Goal: Task Accomplishment & Management: Complete application form

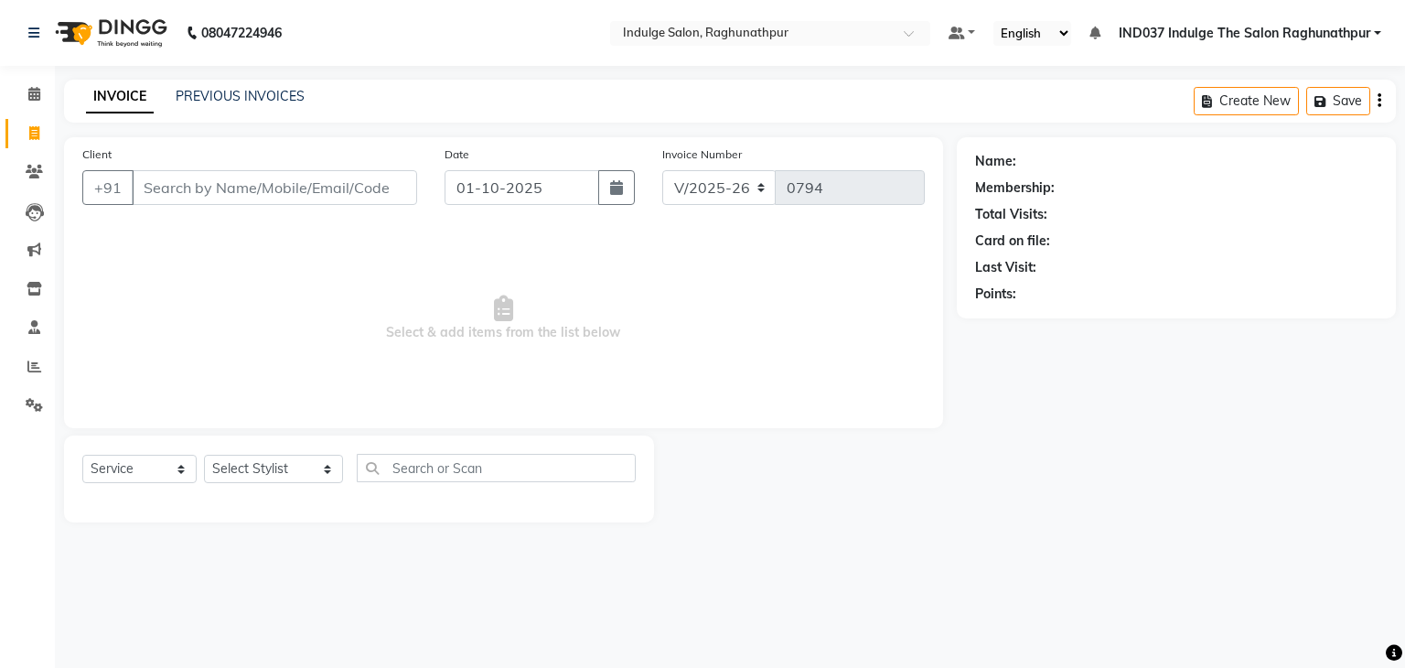
select select "7475"
select select "service"
drag, startPoint x: 0, startPoint y: 0, endPoint x: 242, endPoint y: 183, distance: 303.7
click at [242, 183] on input "Client" at bounding box center [274, 187] width 285 height 35
click at [205, 177] on input "Client" at bounding box center [274, 187] width 285 height 35
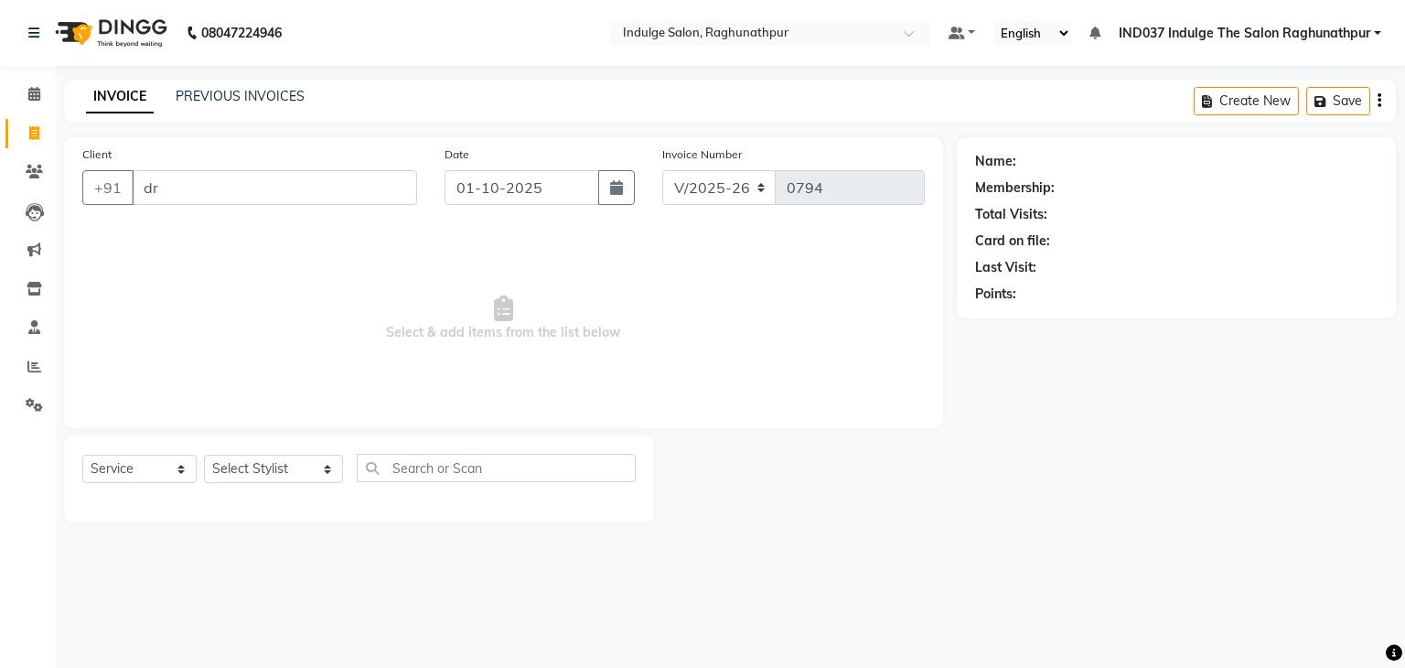
type input "d"
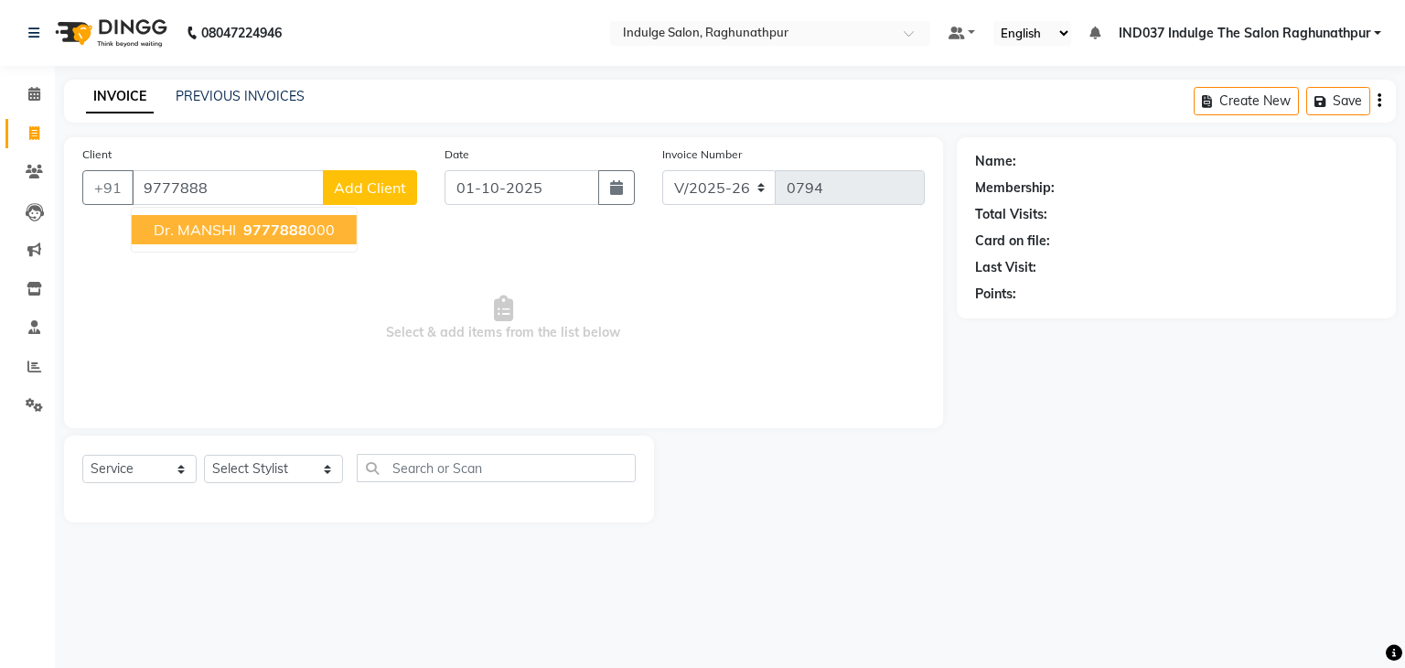
click at [229, 231] on span "Dr. MANSHI" at bounding box center [195, 229] width 82 height 18
type input "9777888000"
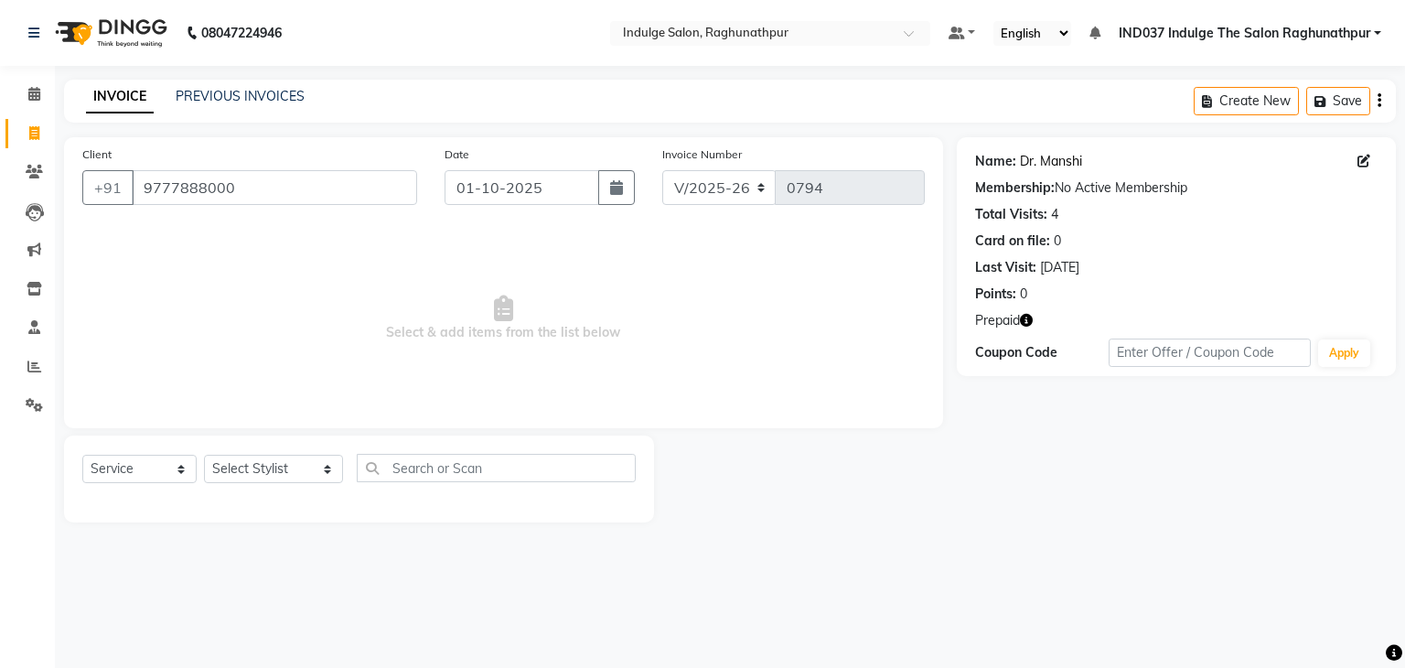
click at [1037, 159] on link "Dr. Manshi" at bounding box center [1051, 161] width 62 height 19
drag, startPoint x: 279, startPoint y: 470, endPoint x: 246, endPoint y: 162, distance: 310.1
click at [246, 162] on div "Client +91 9777888000 Date 01-10-2025 Invoice Number V/2025 V/2025-26 0794 Sele…" at bounding box center [503, 329] width 907 height 385
select select "66312"
click at [204, 456] on select "Select Stylist Amir Ethan feroza Happy IND037 Indulge The Salon Raghunathpur ka…" at bounding box center [273, 469] width 139 height 28
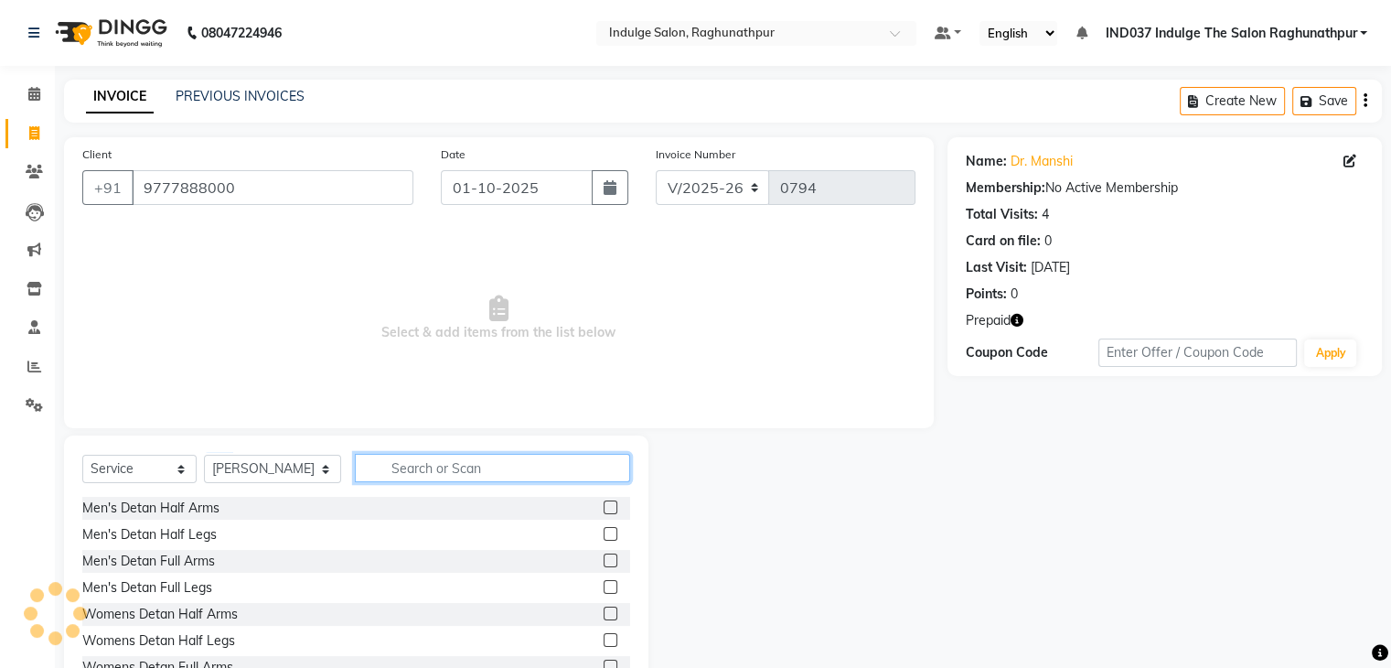
click at [417, 465] on input "text" at bounding box center [492, 468] width 274 height 28
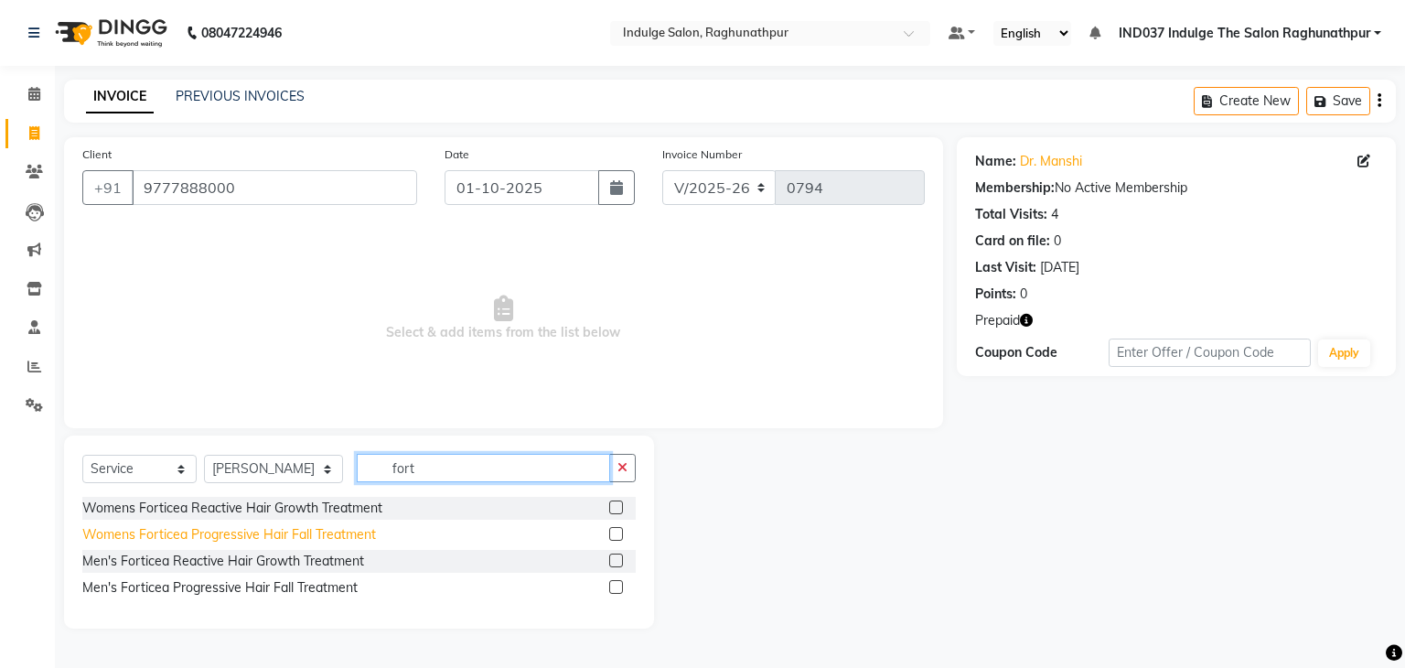
type input "fort"
click at [270, 533] on div "Womens Forticea Progressive Hair Fall Treatment" at bounding box center [229, 534] width 294 height 19
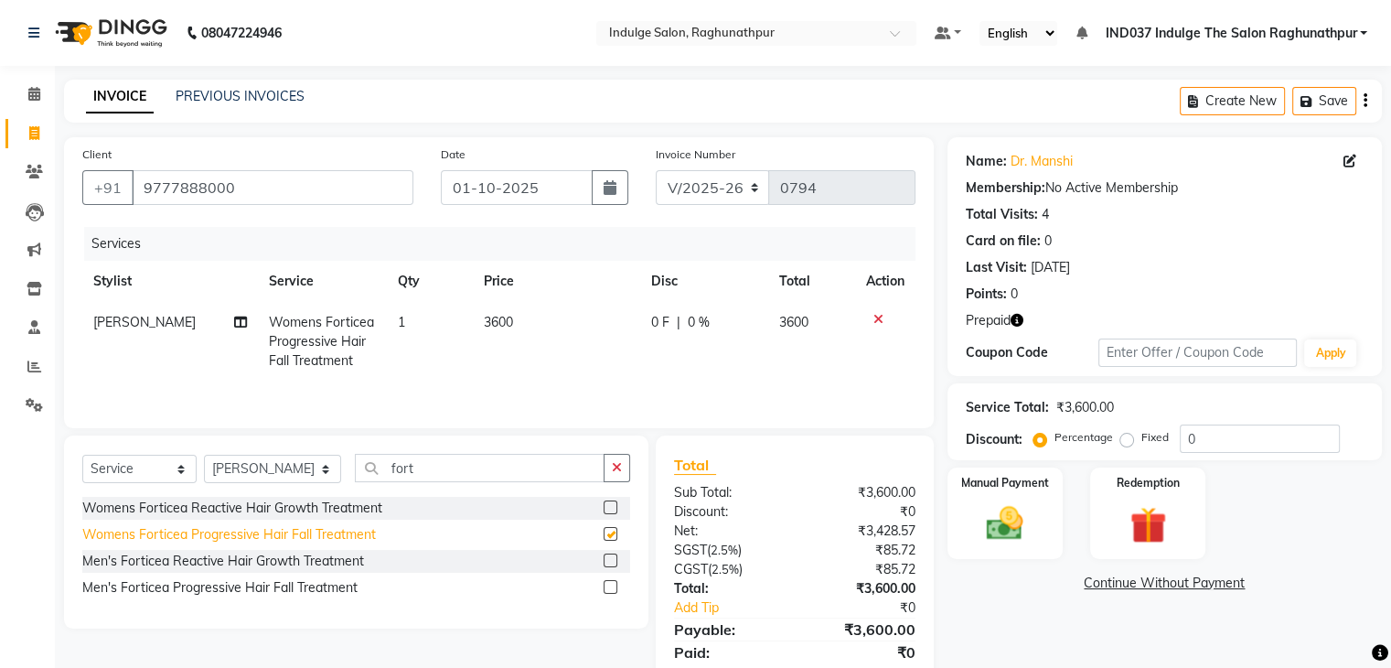
checkbox input "false"
click at [1131, 541] on img at bounding box center [1147, 525] width 61 height 47
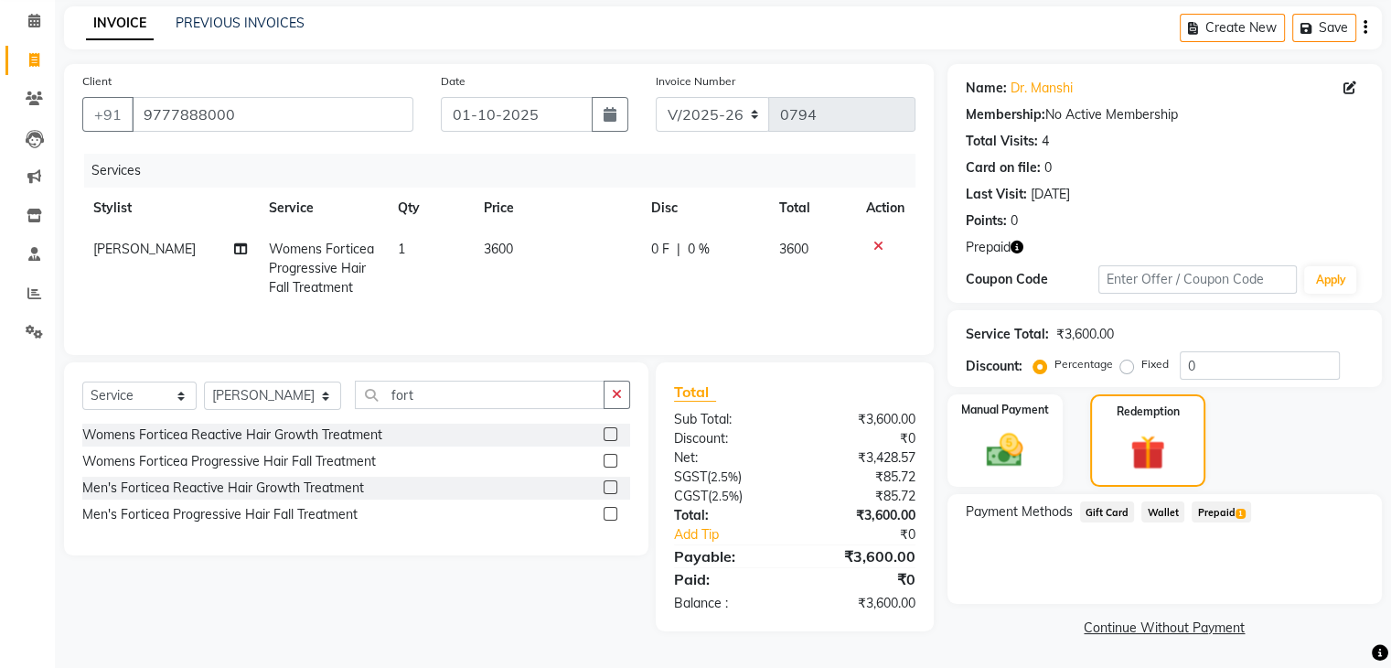
scroll to position [73, 0]
click at [1223, 510] on span "Prepaid 1" at bounding box center [1221, 511] width 59 height 21
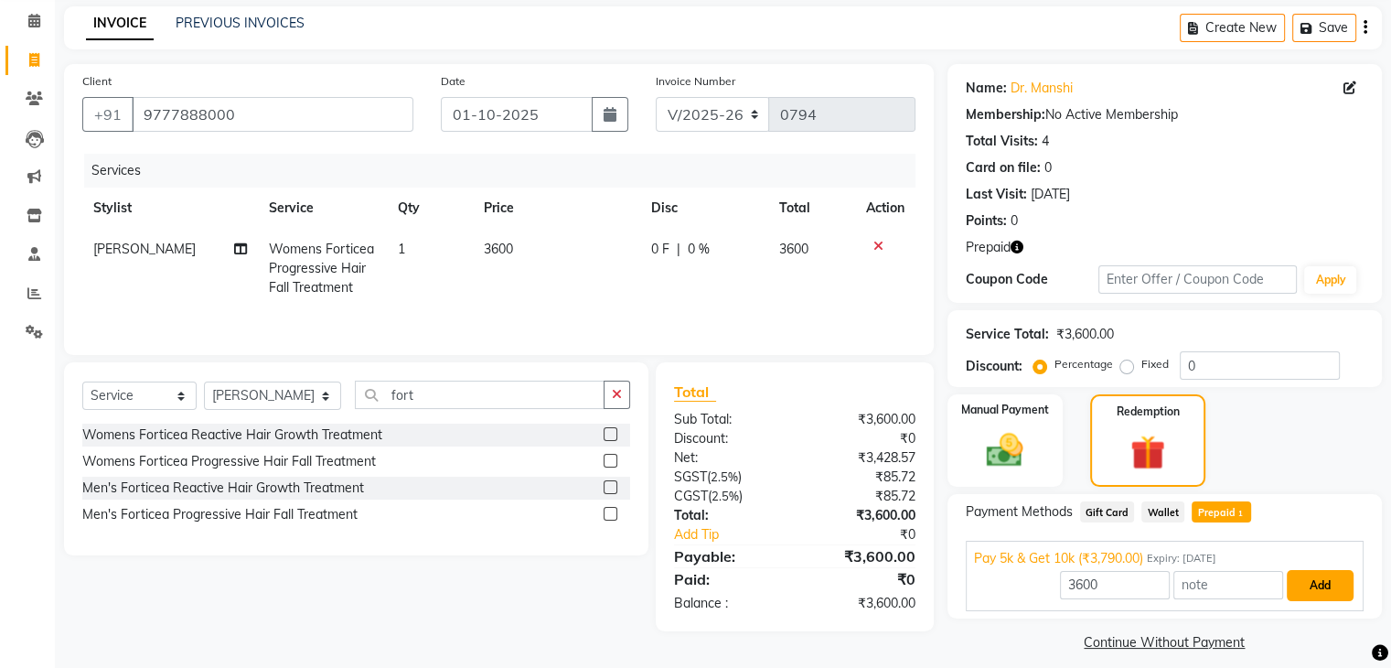
click at [1308, 586] on button "Add" at bounding box center [1320, 585] width 67 height 31
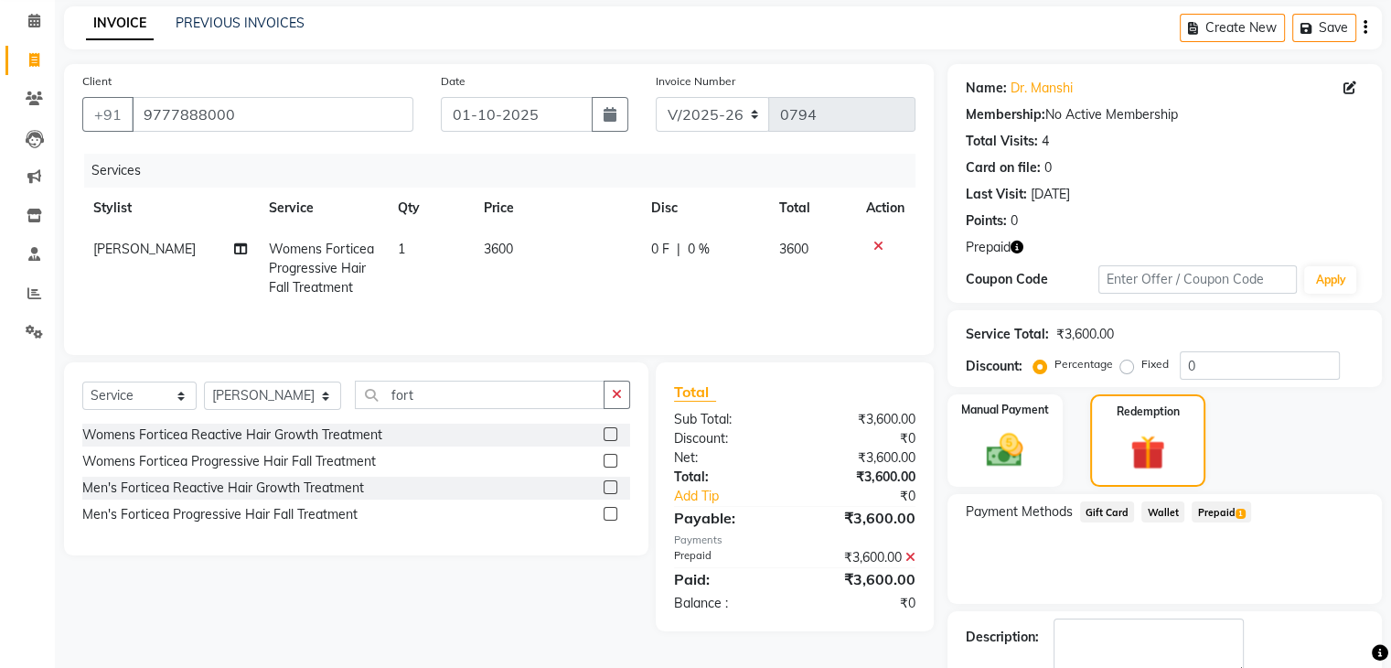
scroll to position [177, 0]
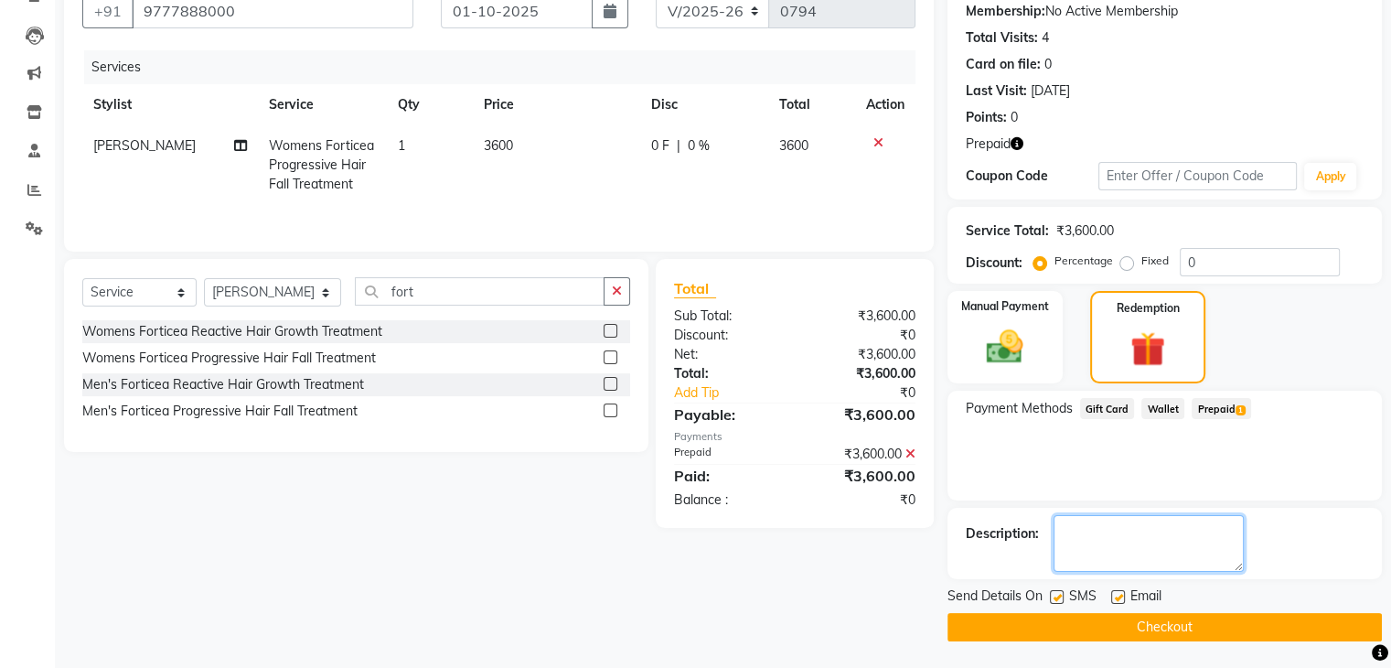
click at [1154, 535] on textarea at bounding box center [1149, 543] width 190 height 57
type textarea "190 avl bal"
click at [1117, 591] on label at bounding box center [1119, 597] width 14 height 14
click at [1117, 592] on input "checkbox" at bounding box center [1118, 598] width 12 height 12
checkbox input "false"
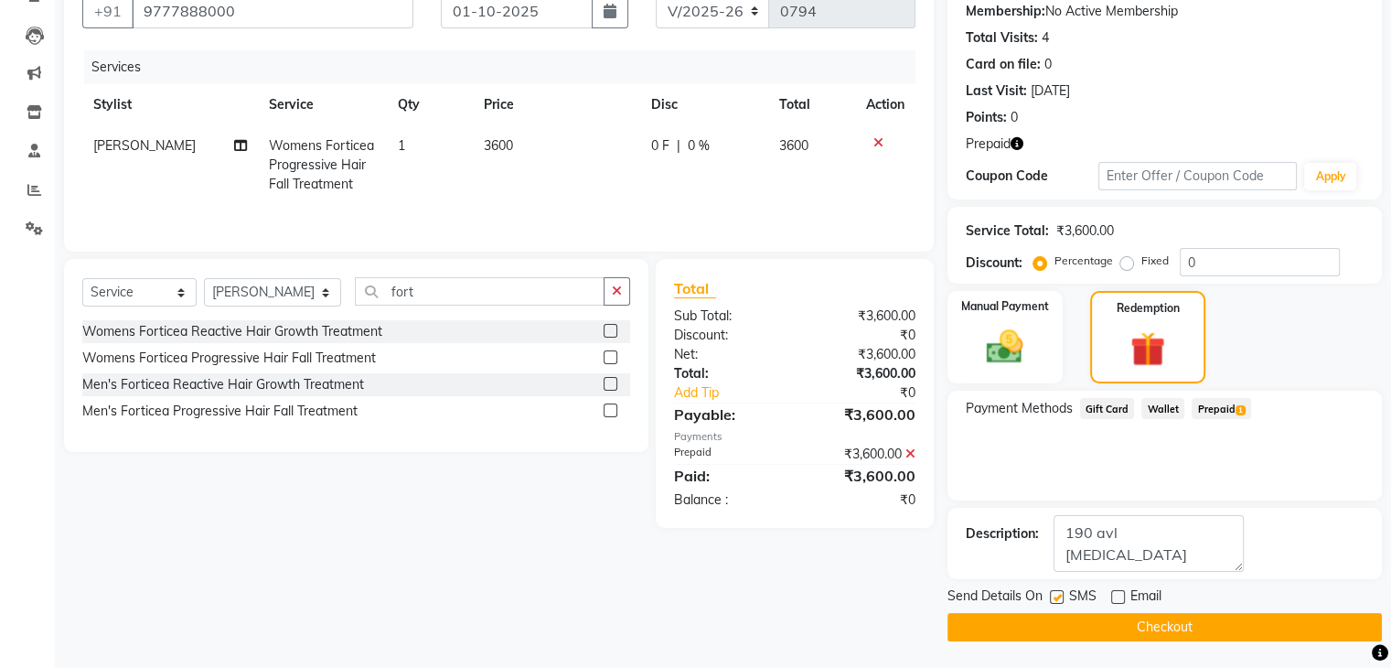
click at [1058, 596] on label at bounding box center [1057, 597] width 14 height 14
click at [1058, 596] on input "checkbox" at bounding box center [1056, 598] width 12 height 12
checkbox input "false"
click at [1113, 634] on button "Checkout" at bounding box center [1165, 627] width 435 height 28
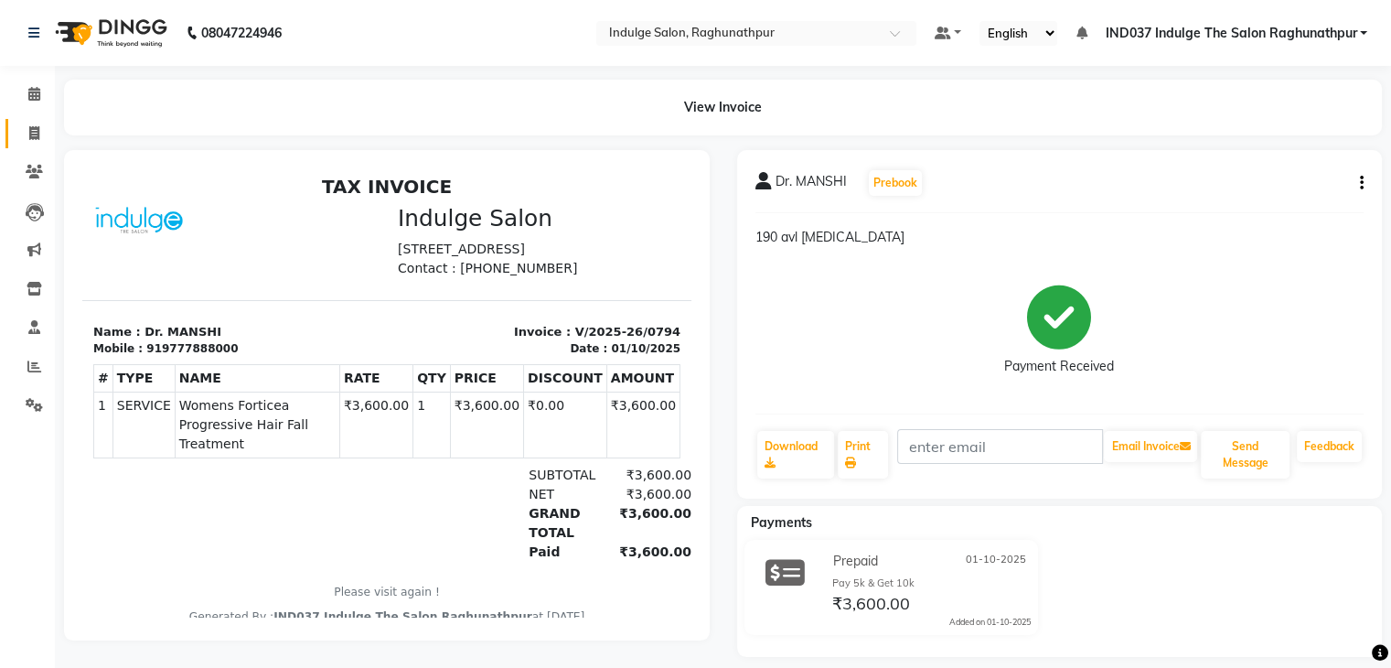
click at [40, 119] on link "Invoice" at bounding box center [27, 134] width 44 height 30
select select "service"
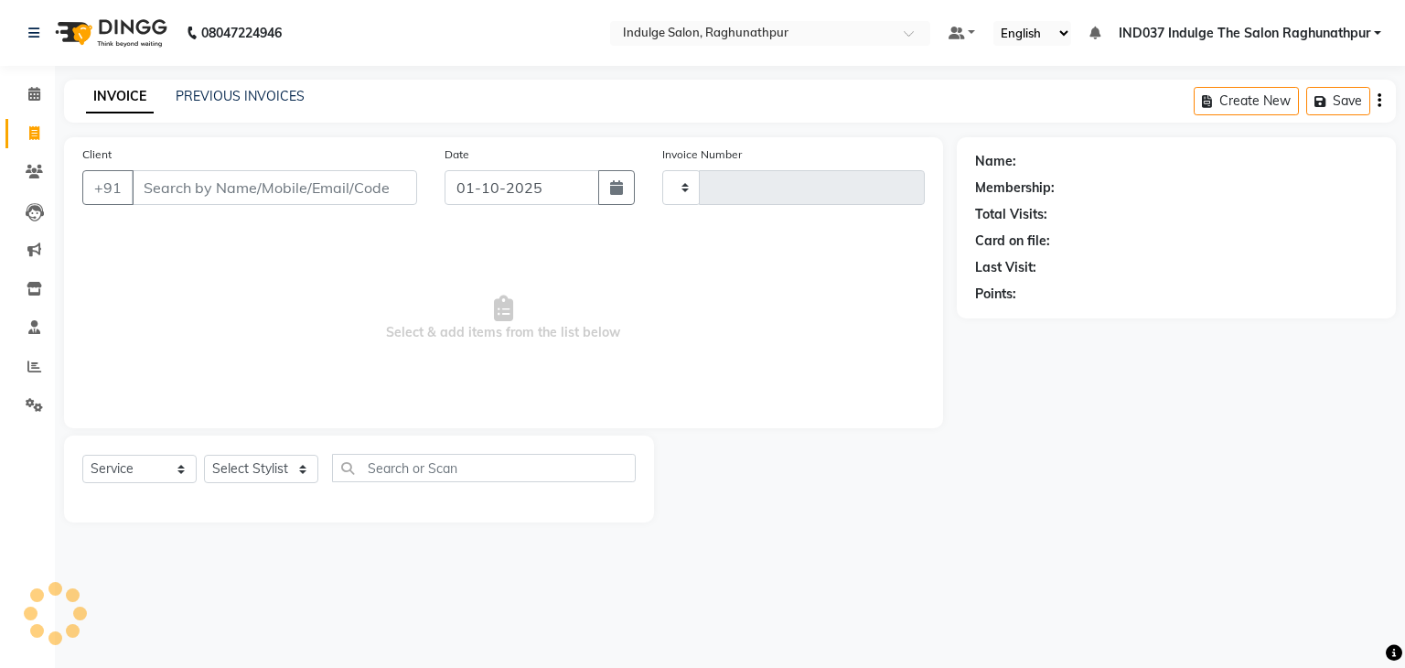
type input "0795"
select select "7475"
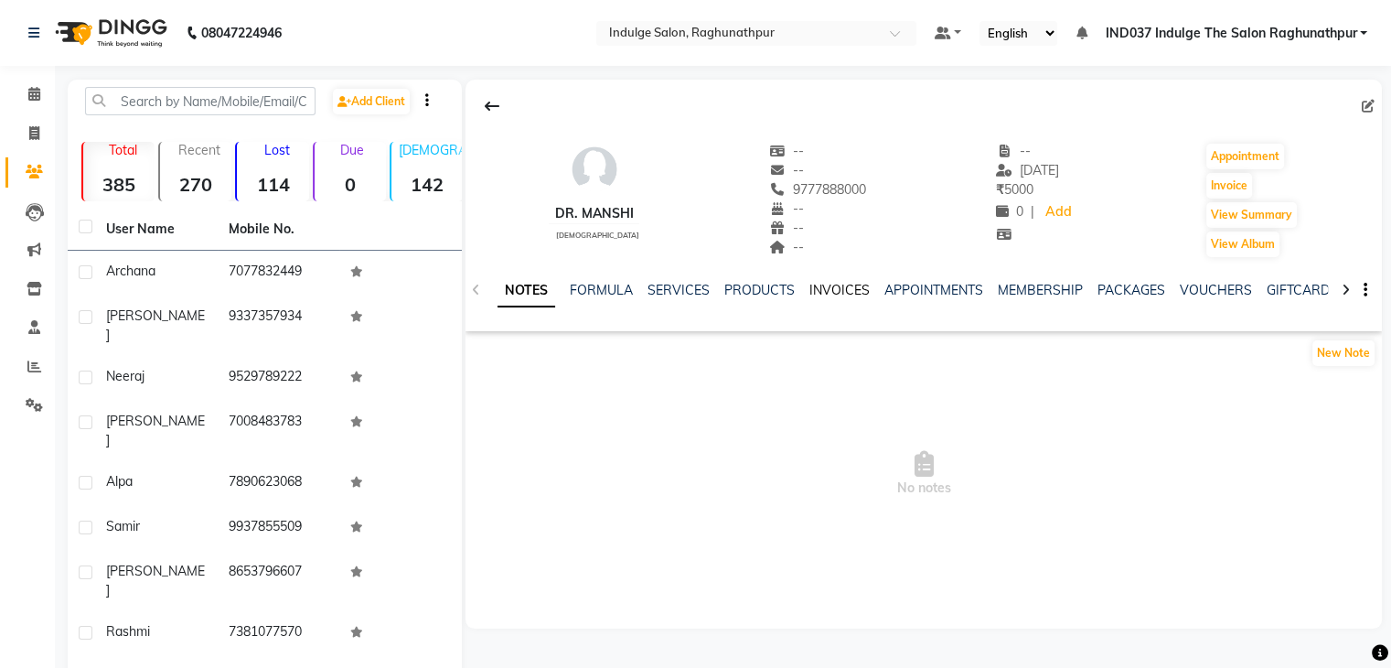
click at [839, 290] on link "INVOICES" at bounding box center [840, 290] width 60 height 16
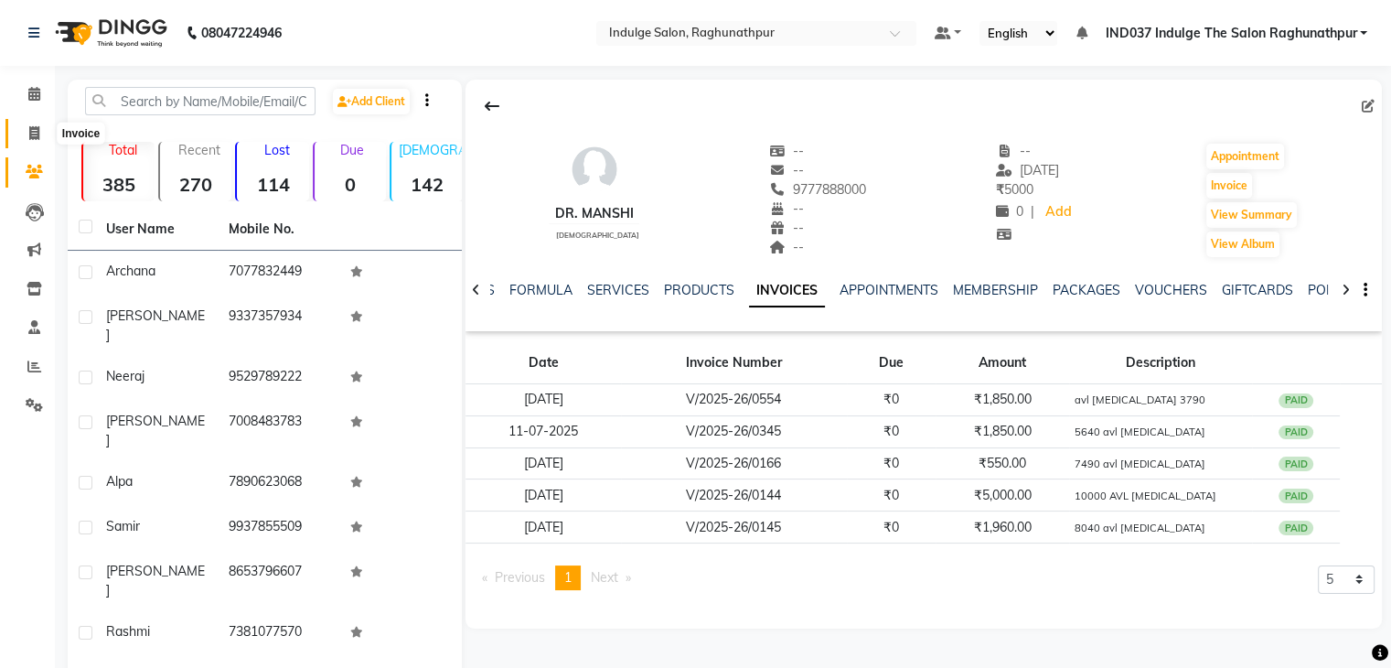
click at [29, 130] on icon at bounding box center [34, 133] width 10 height 14
select select "service"
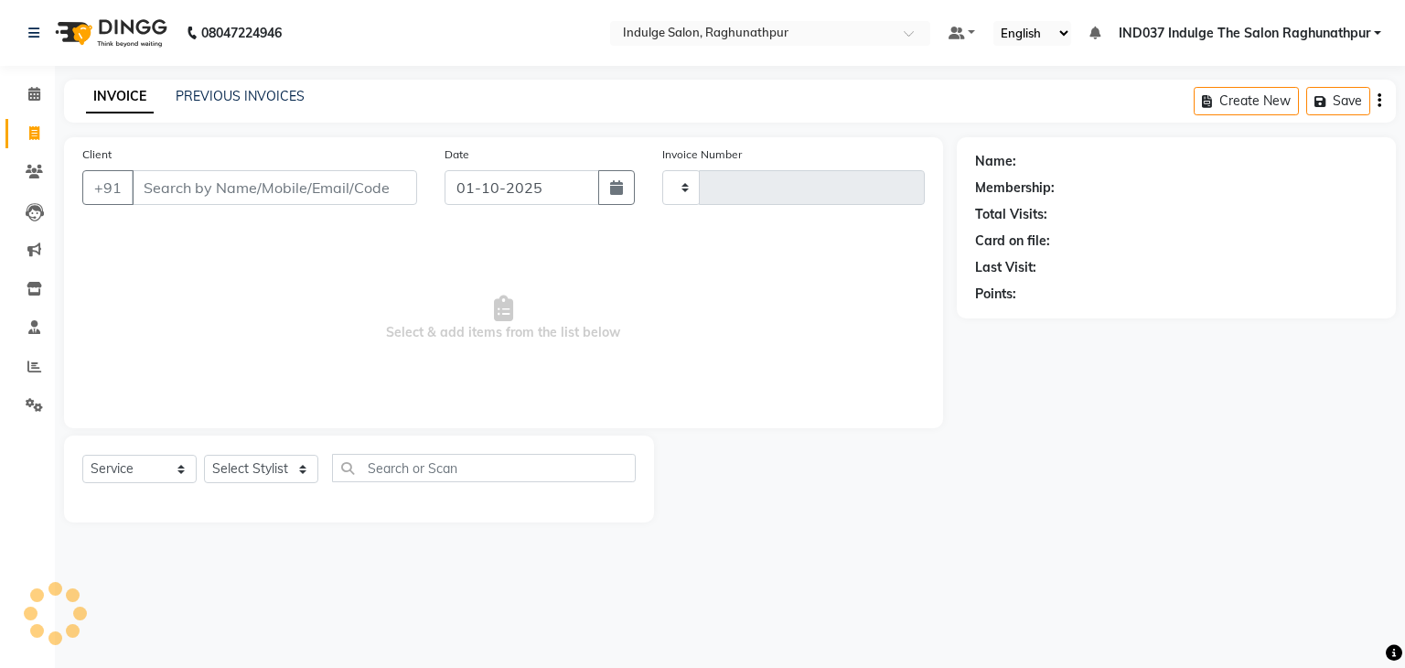
type input "0795"
select select "7475"
